Goal: Information Seeking & Learning: Learn about a topic

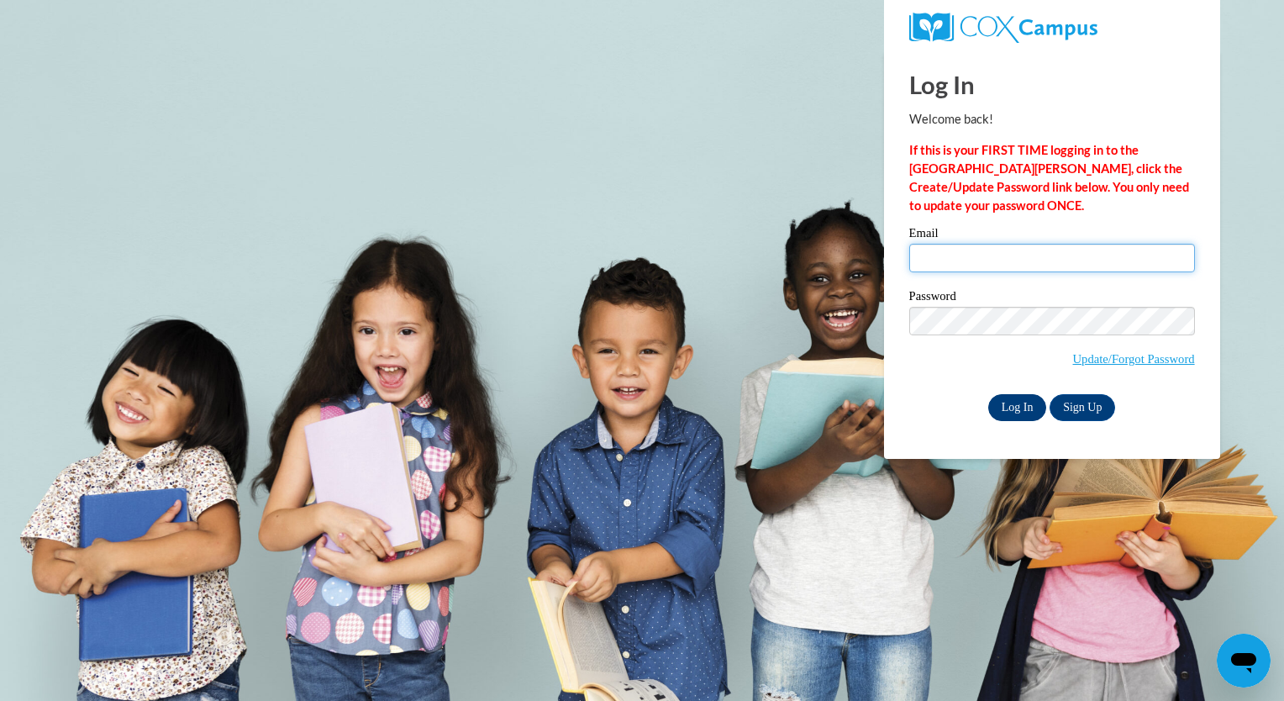
type input "ajones960@ivytech.edu"
click at [997, 410] on input "Log In" at bounding box center [1017, 407] width 59 height 27
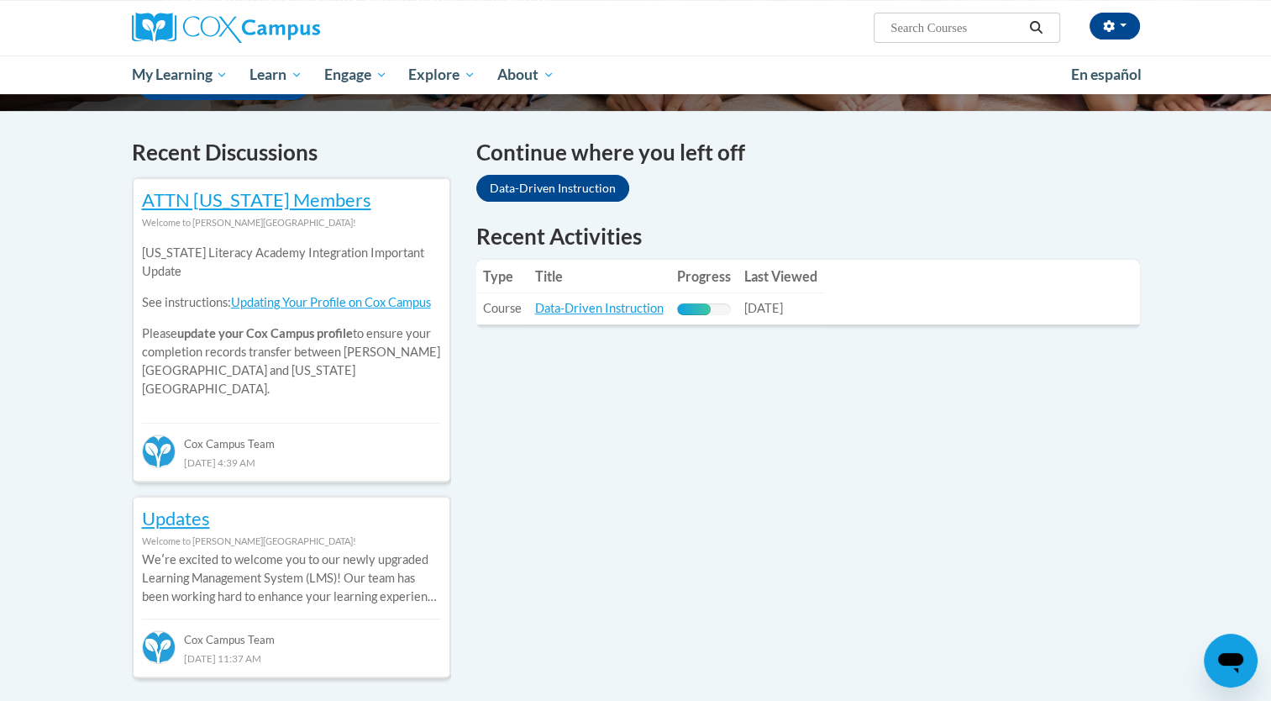
scroll to position [499, 0]
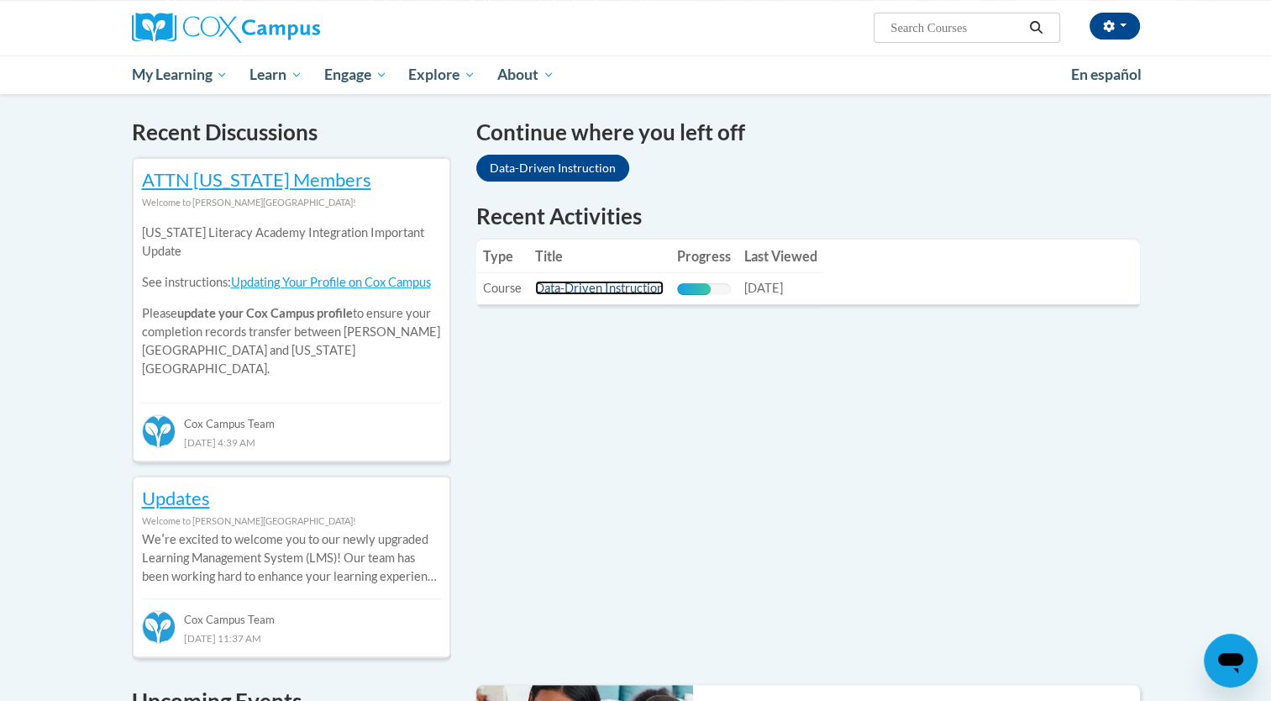
click at [621, 290] on link "Data-Driven Instruction" at bounding box center [599, 288] width 129 height 14
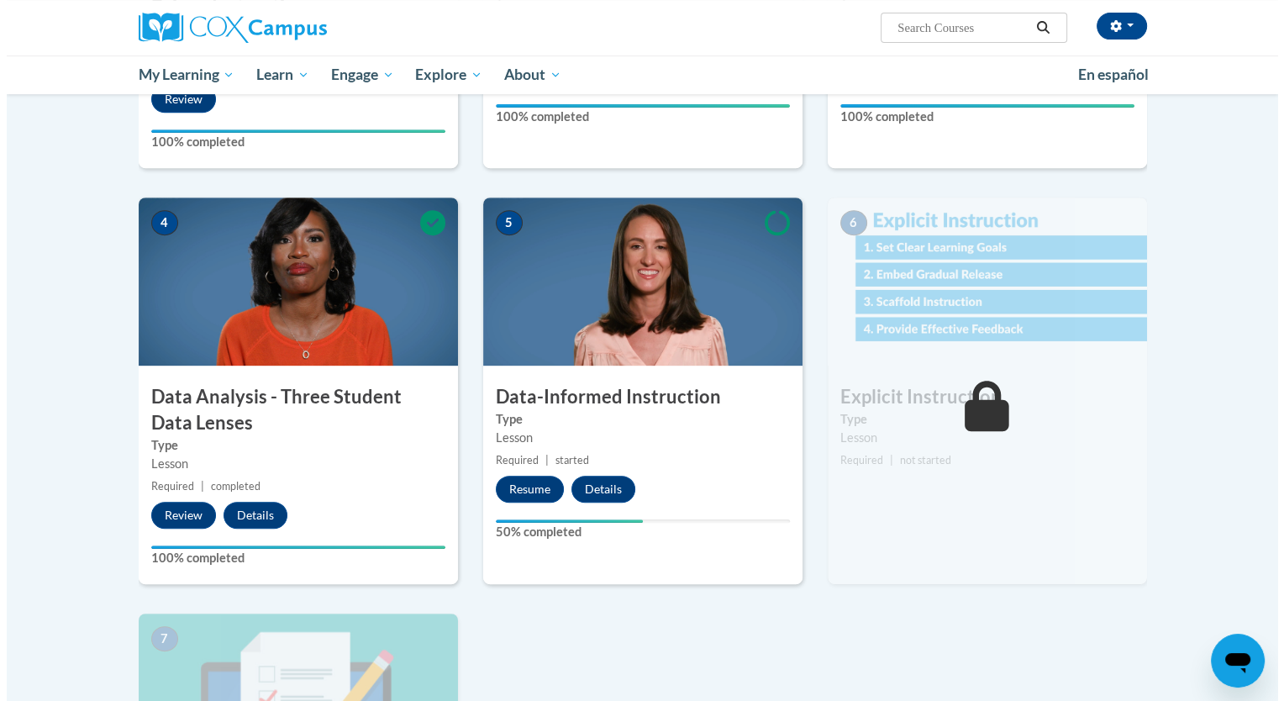
scroll to position [687, 0]
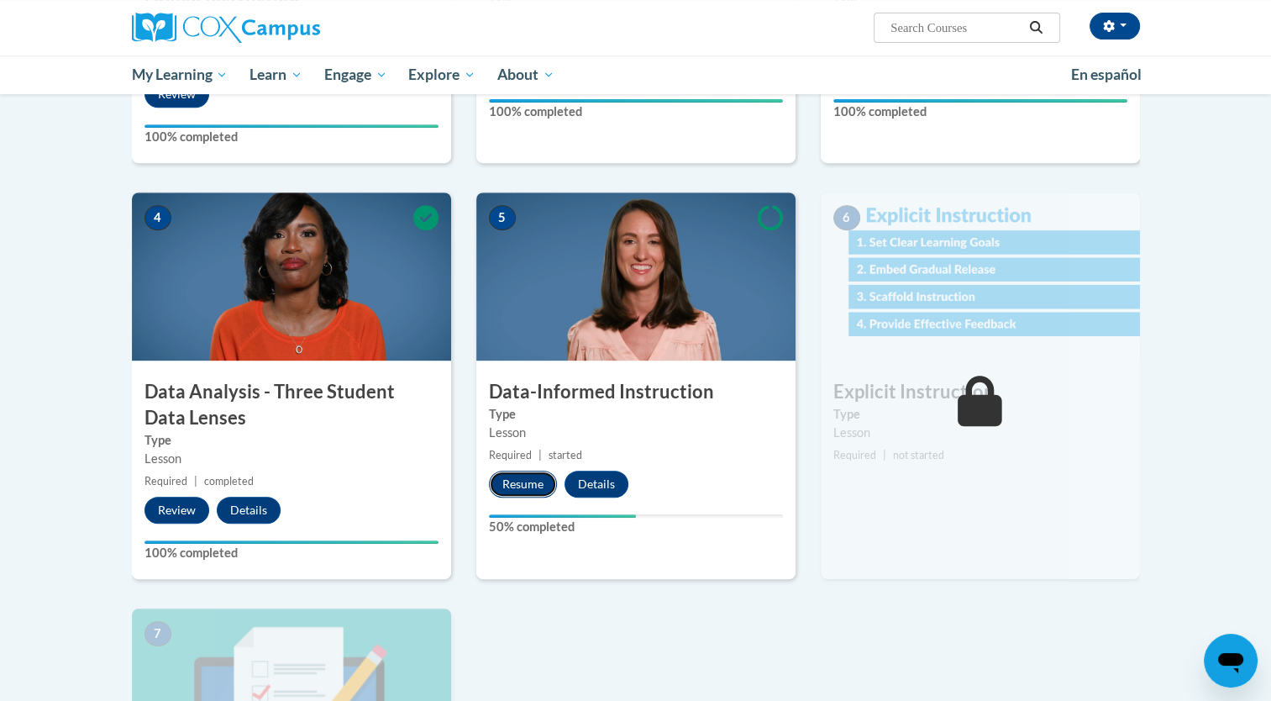
click at [520, 480] on button "Resume" at bounding box center [523, 484] width 68 height 27
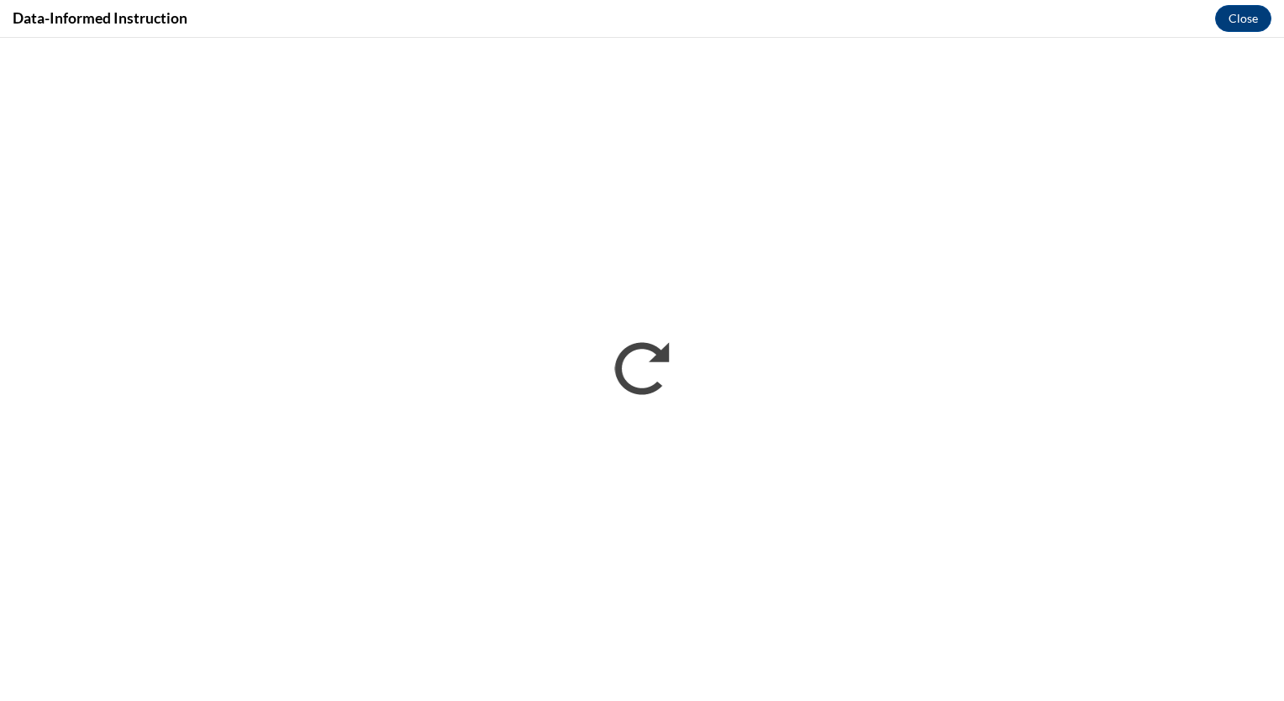
scroll to position [0, 0]
